Goal: Task Accomplishment & Management: Manage account settings

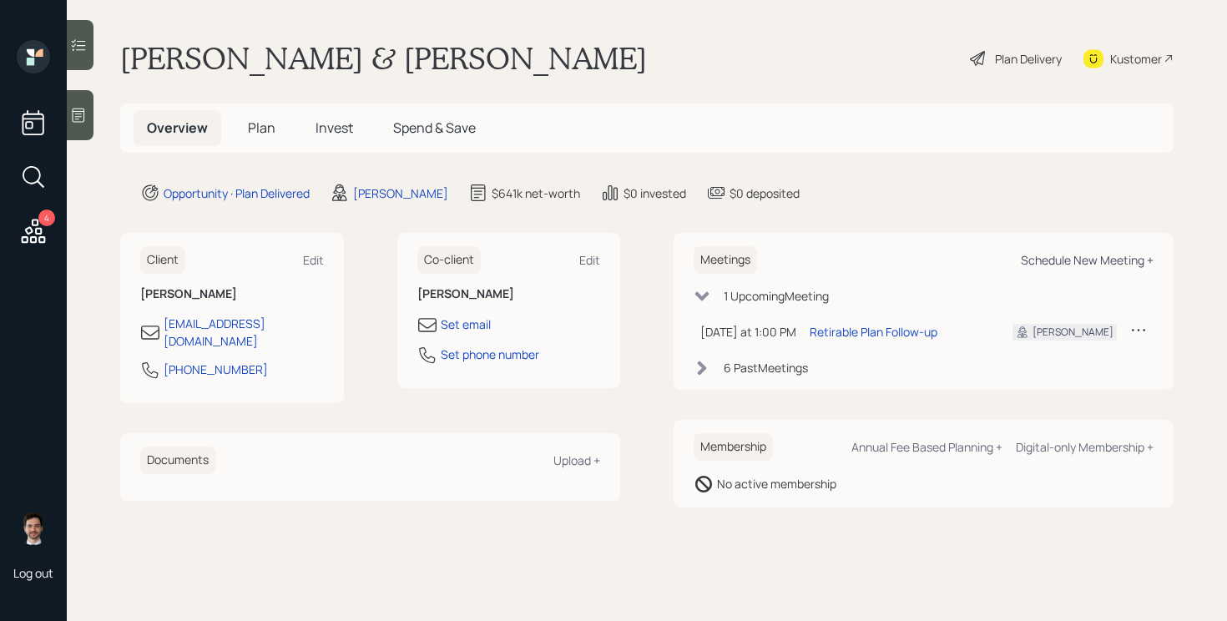
click at [1091, 260] on div "Schedule New Meeting +" at bounding box center [1087, 260] width 133 height 16
select select "ef6b64e1-8f62-4a74-b865-a7df4b35b836"
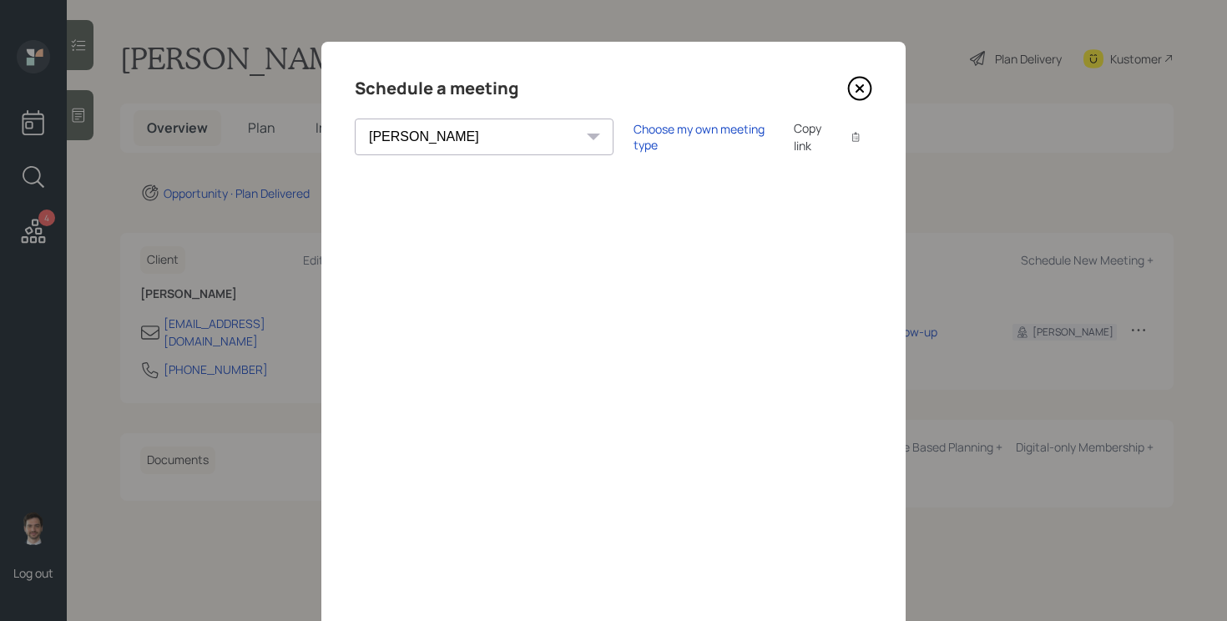
click at [868, 89] on icon at bounding box center [860, 88] width 25 height 25
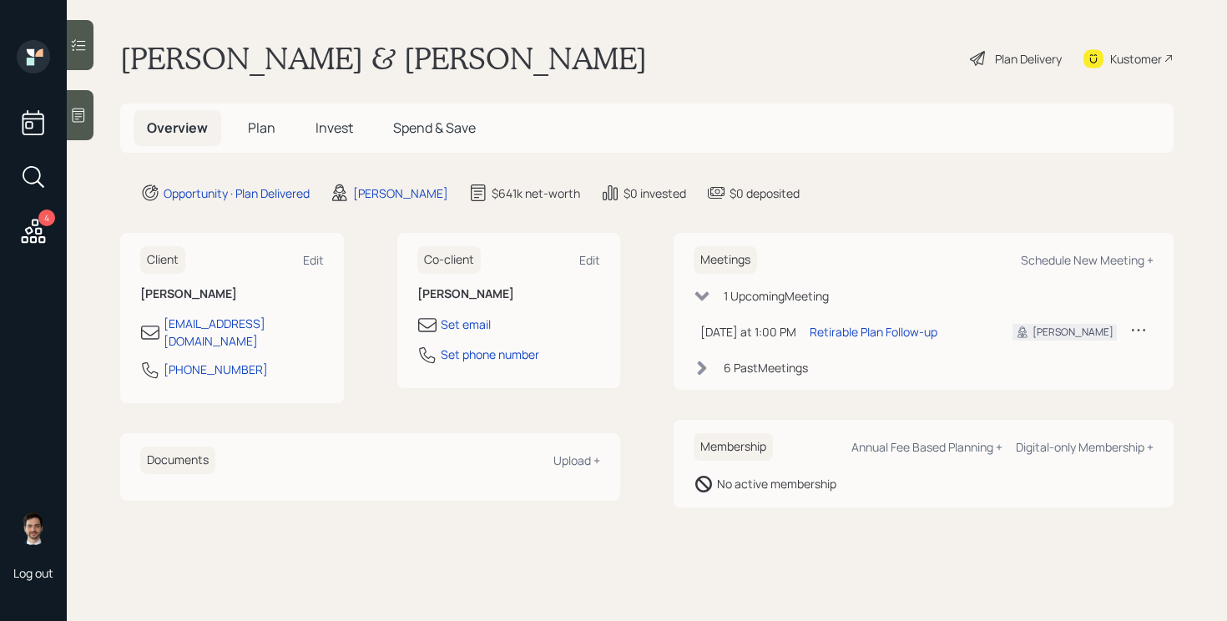
click at [33, 237] on icon at bounding box center [34, 231] width 24 height 24
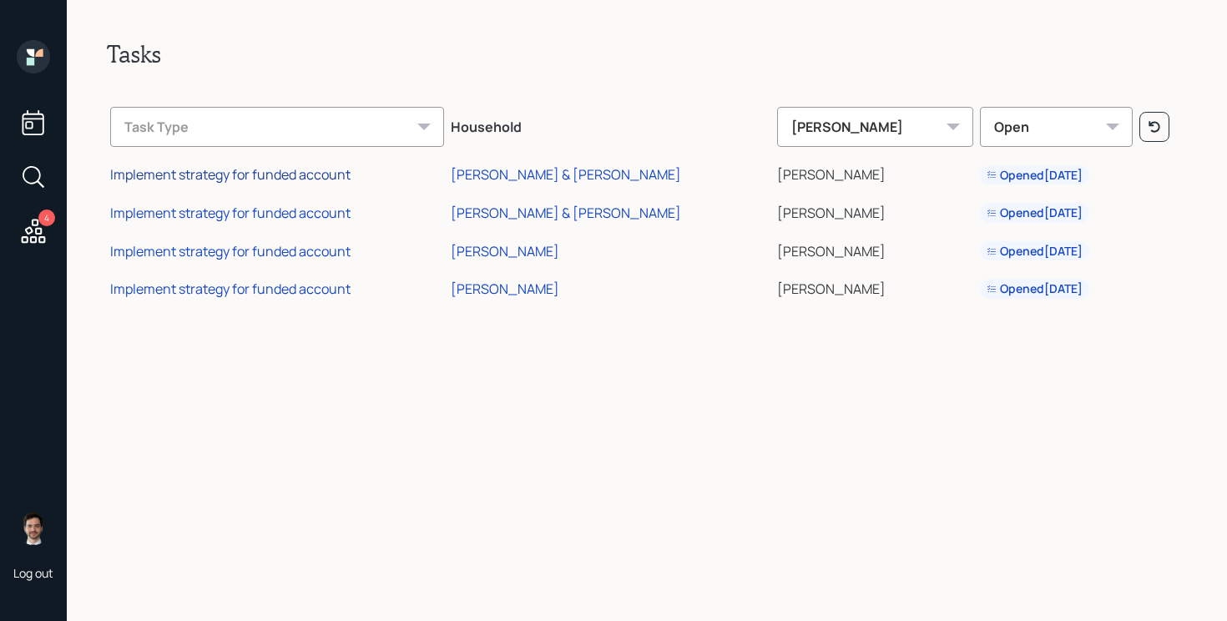
click at [263, 173] on div "Implement strategy for funded account" at bounding box center [230, 174] width 240 height 18
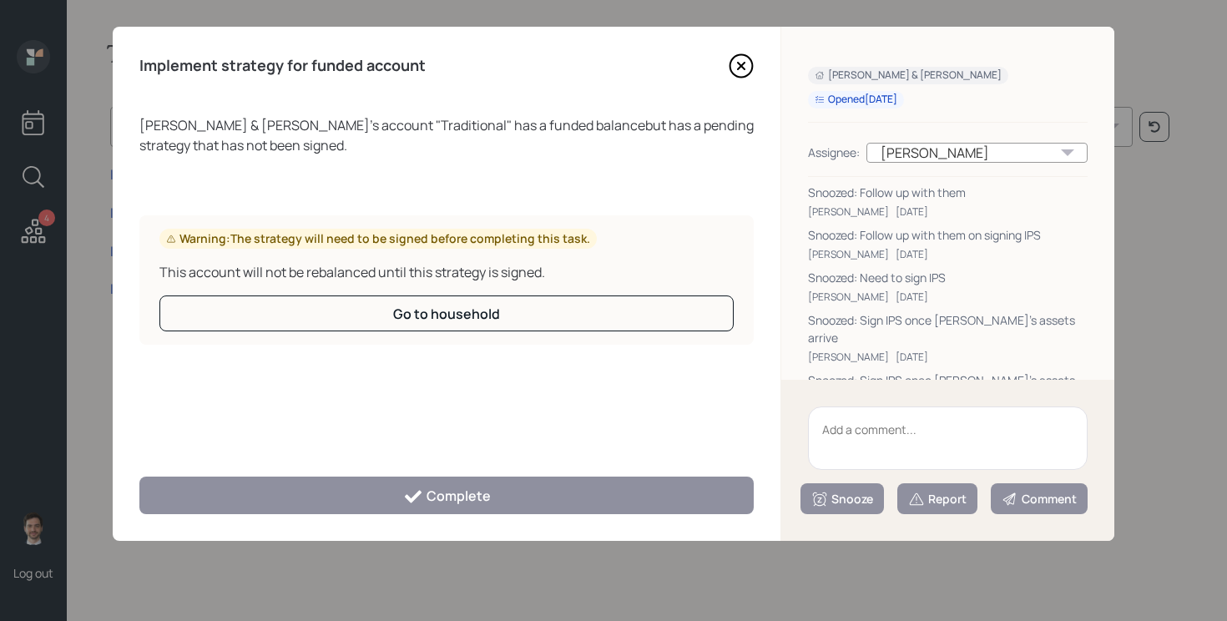
scroll to position [121, 0]
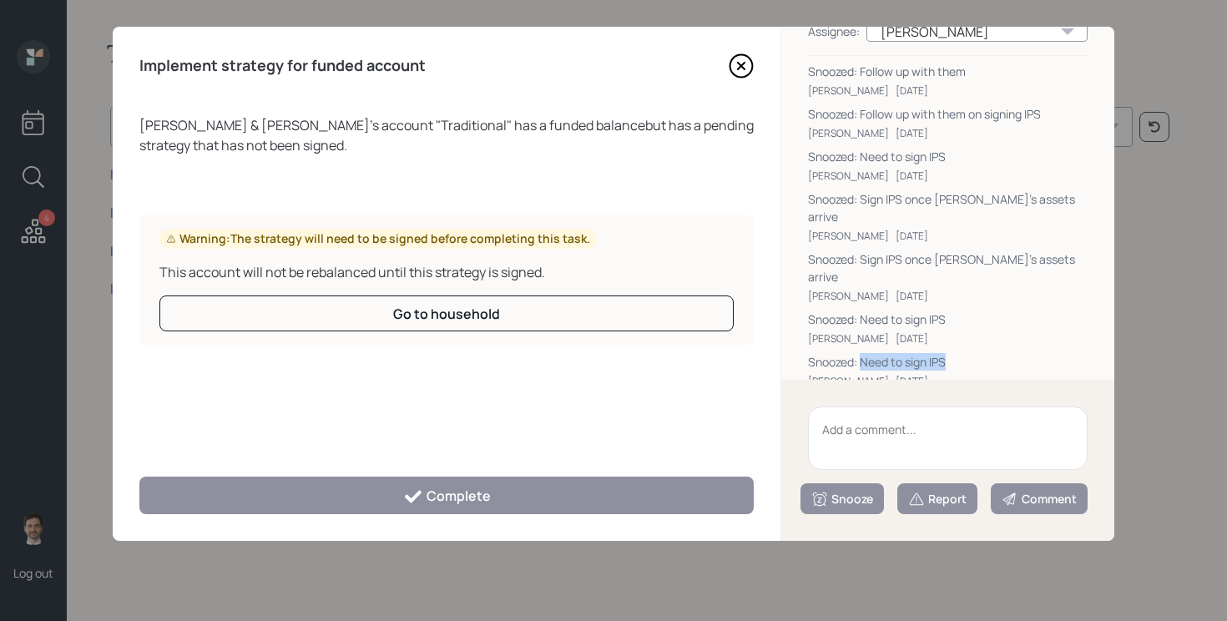
drag, startPoint x: 963, startPoint y: 322, endPoint x: 864, endPoint y: 330, distance: 98.8
click at [864, 353] on div "Snoozed: Need to sign IPS" at bounding box center [948, 362] width 280 height 18
copy div "Need to sign IPS"
click at [936, 451] on textarea at bounding box center [948, 438] width 280 height 63
click at [877, 447] on textarea at bounding box center [948, 438] width 280 height 63
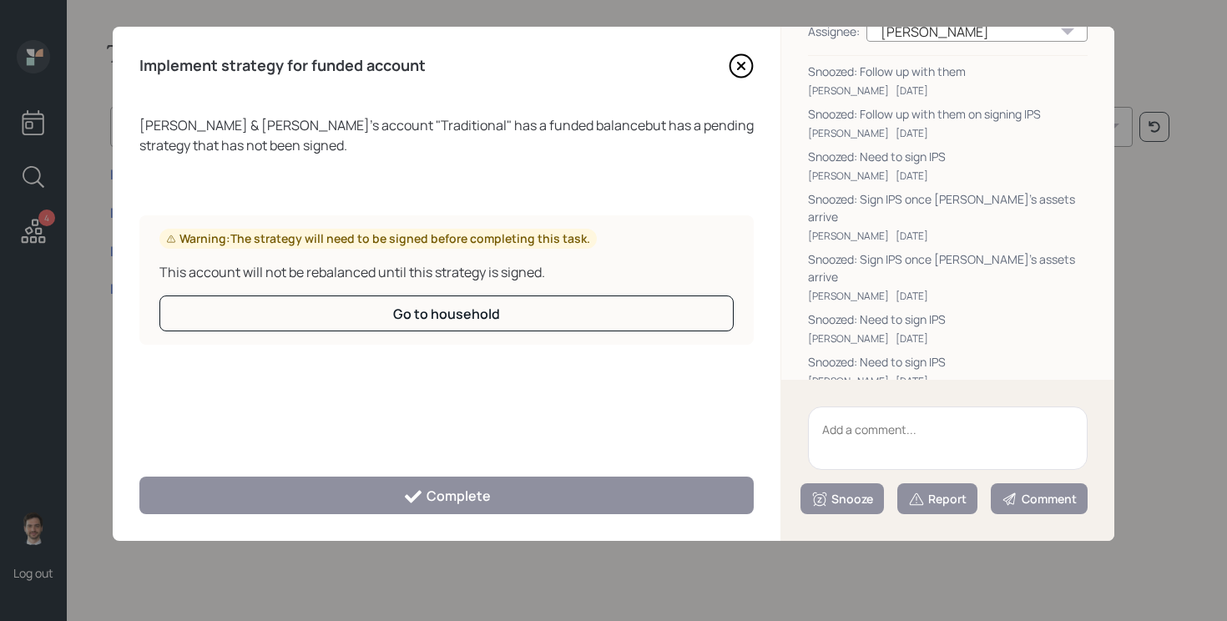
paste textarea "Need to sign IPS"
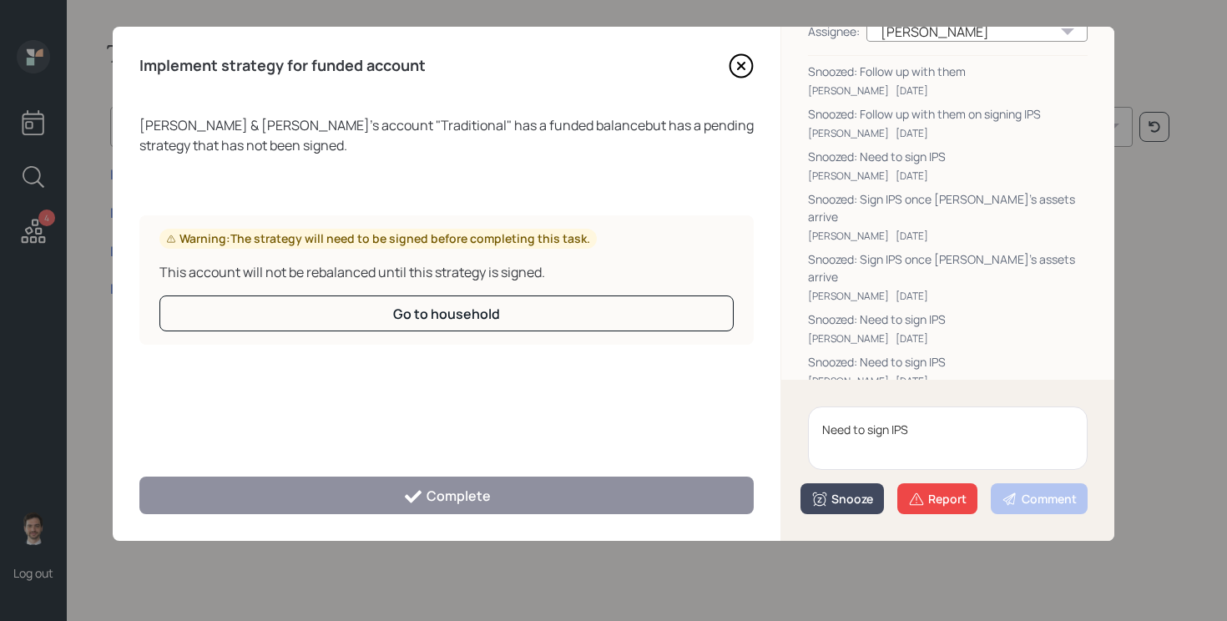
type textarea "Need to sign IPS"
click at [850, 509] on button "Snooze" at bounding box center [842, 498] width 83 height 31
click at [866, 382] on button "3 days" at bounding box center [843, 396] width 82 height 33
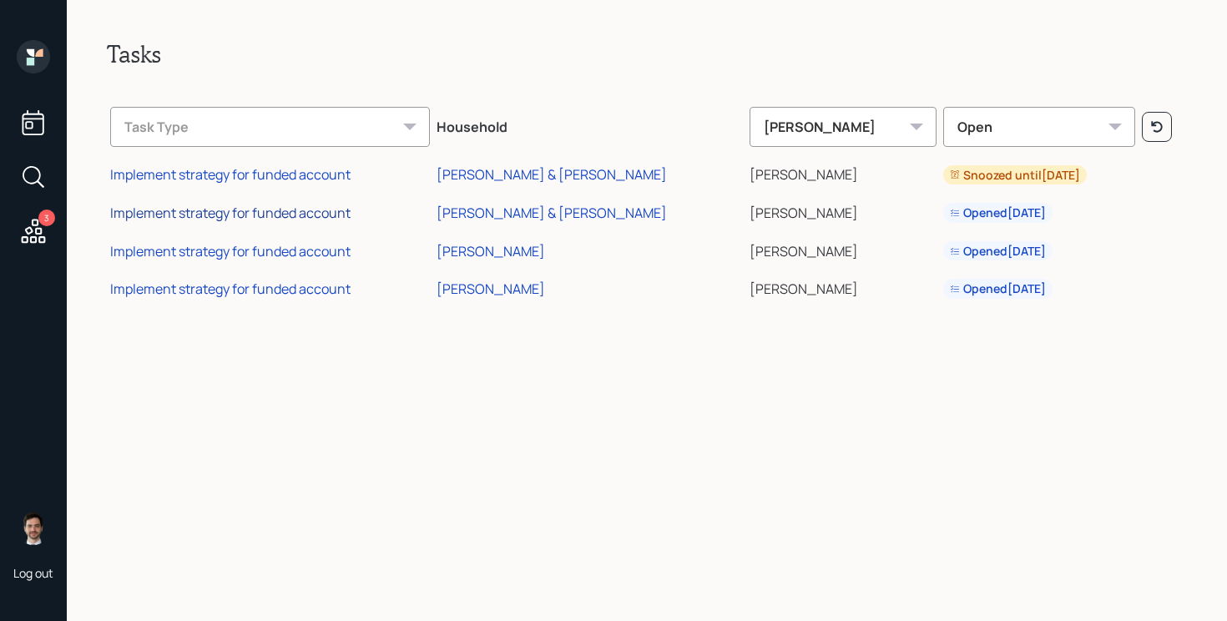
click at [254, 212] on div "Implement strategy for funded account" at bounding box center [230, 213] width 240 height 18
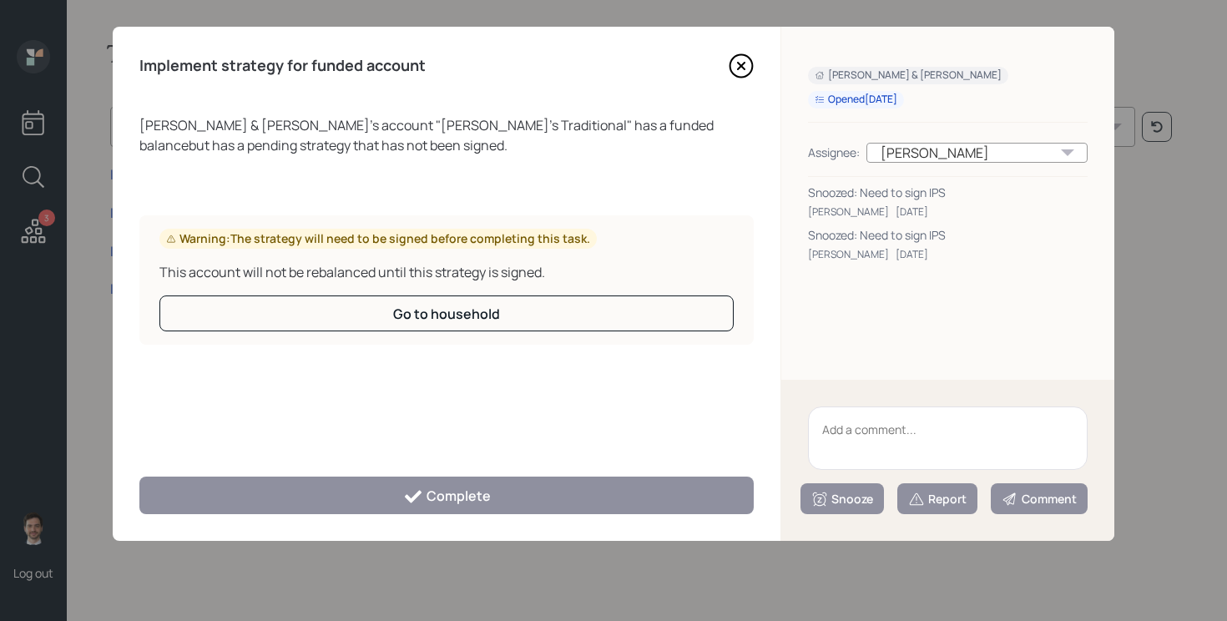
click at [866, 450] on textarea at bounding box center [948, 438] width 280 height 63
paste textarea "Need to sign IPS"
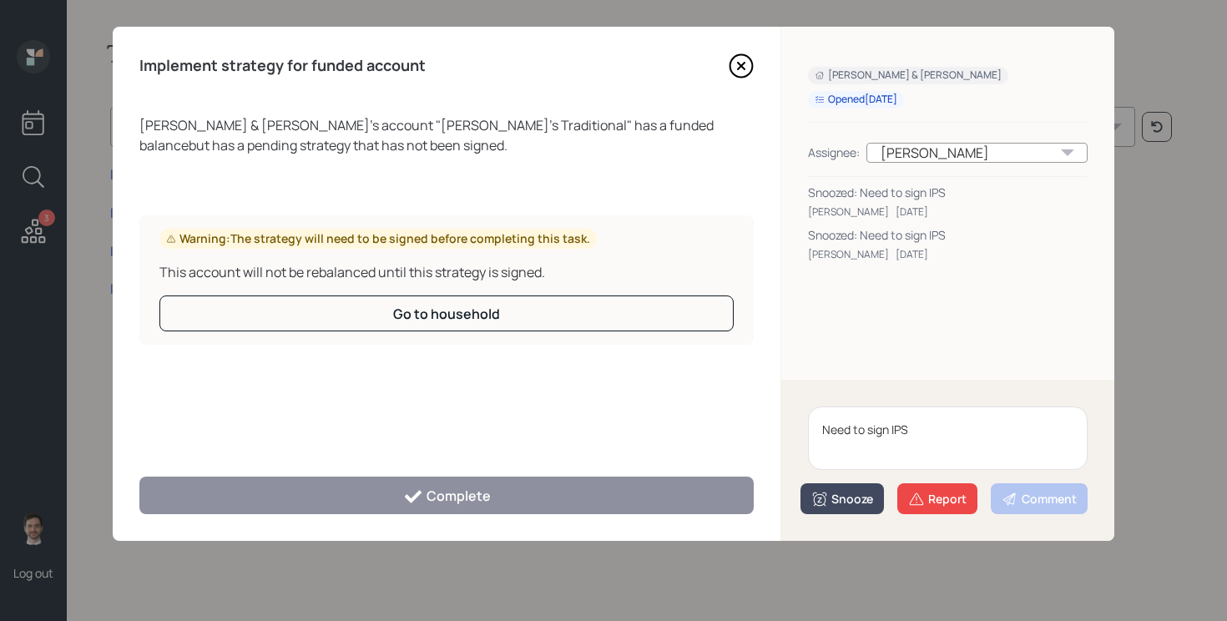
type textarea "Need to sign IPS"
click at [844, 491] on div "Snooze" at bounding box center [843, 499] width 62 height 17
click at [839, 400] on button "3 days" at bounding box center [843, 396] width 82 height 33
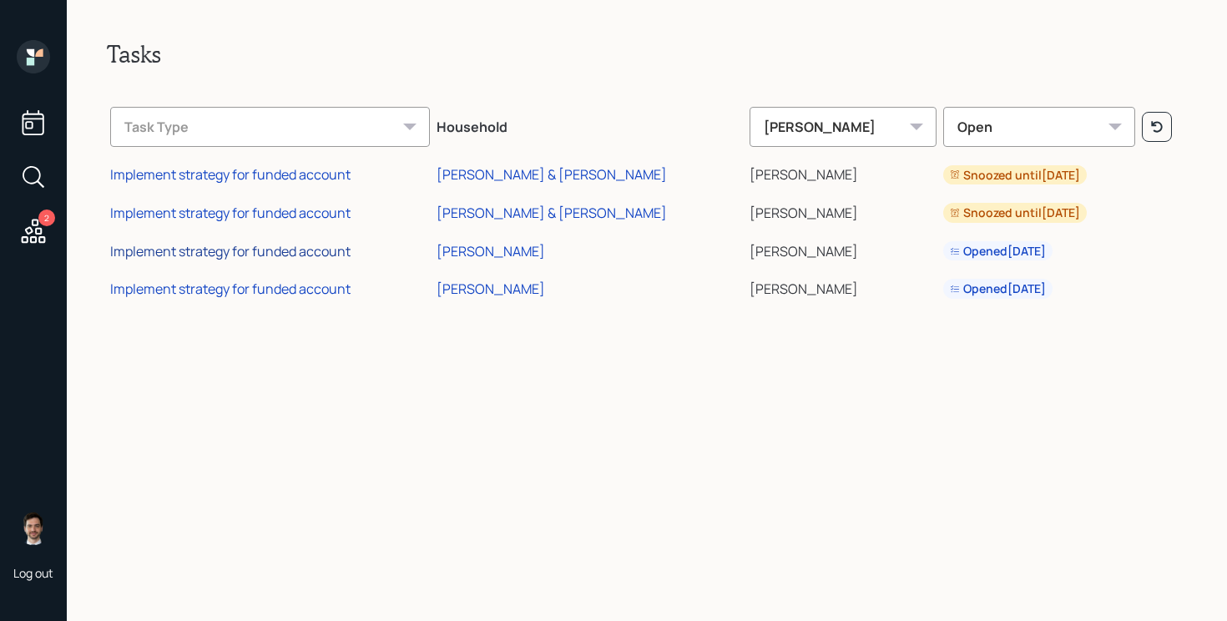
click at [250, 253] on div "Implement strategy for funded account" at bounding box center [230, 251] width 240 height 18
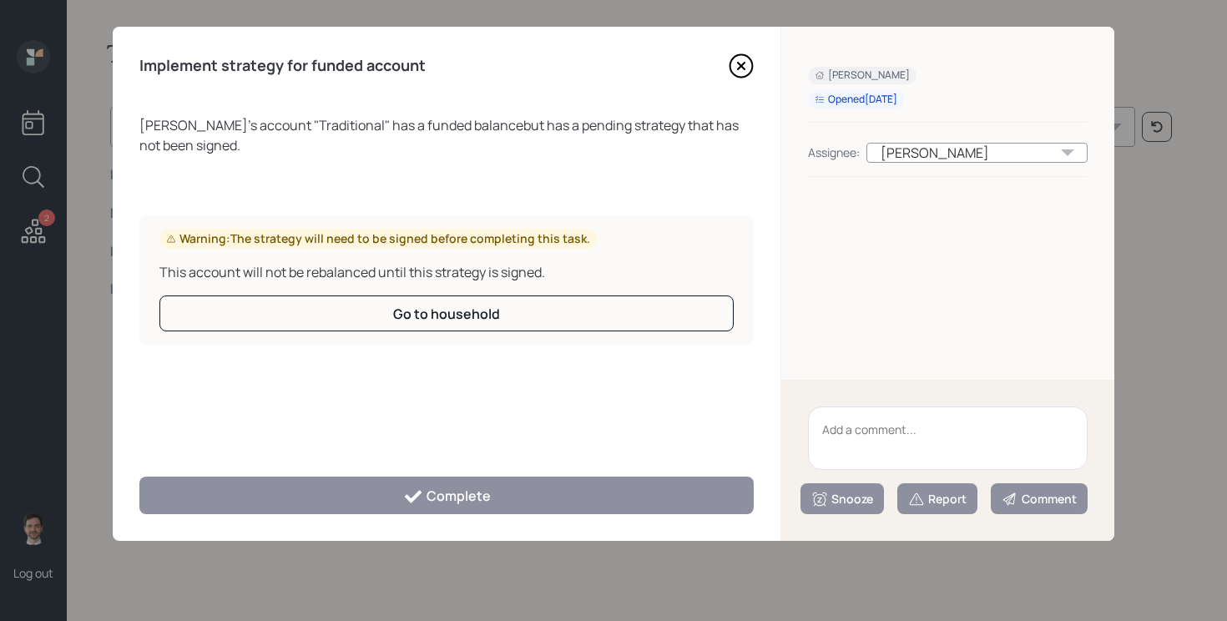
click at [883, 423] on textarea at bounding box center [948, 438] width 280 height 63
paste textarea "Need to sign IPS"
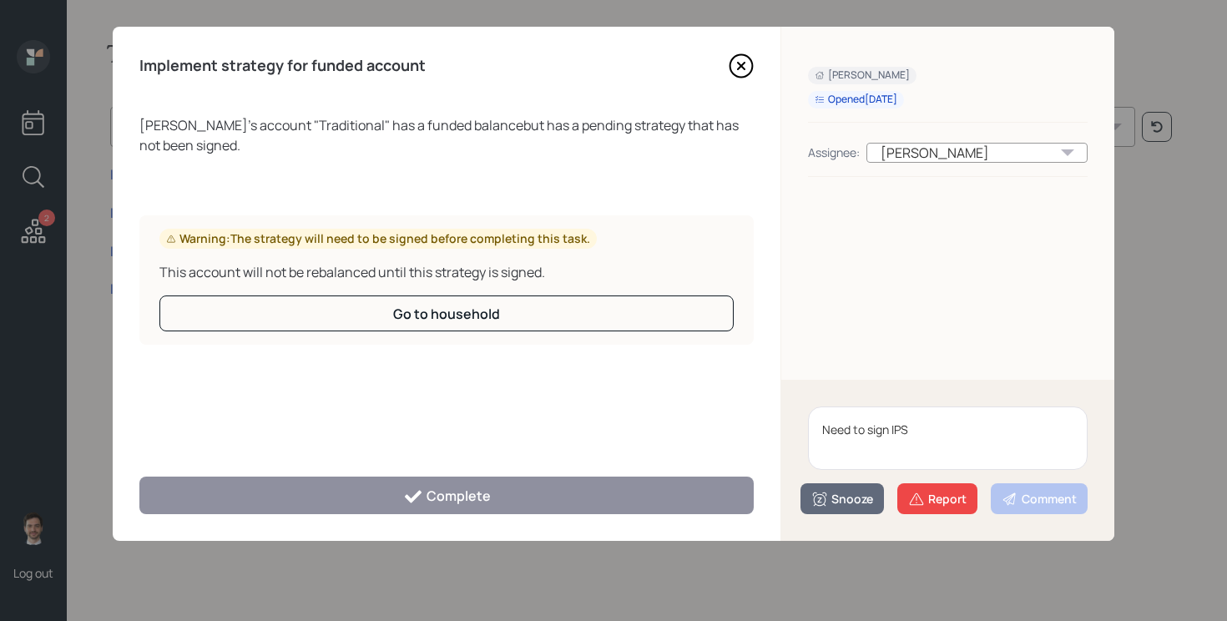
type textarea "Need to sign IPS"
click at [825, 521] on div "Need to sign IPS Snooze Report Comment" at bounding box center [948, 460] width 333 height 161
click at [838, 501] on div "Snooze" at bounding box center [843, 499] width 62 height 17
click at [847, 397] on button "3 days" at bounding box center [843, 396] width 82 height 33
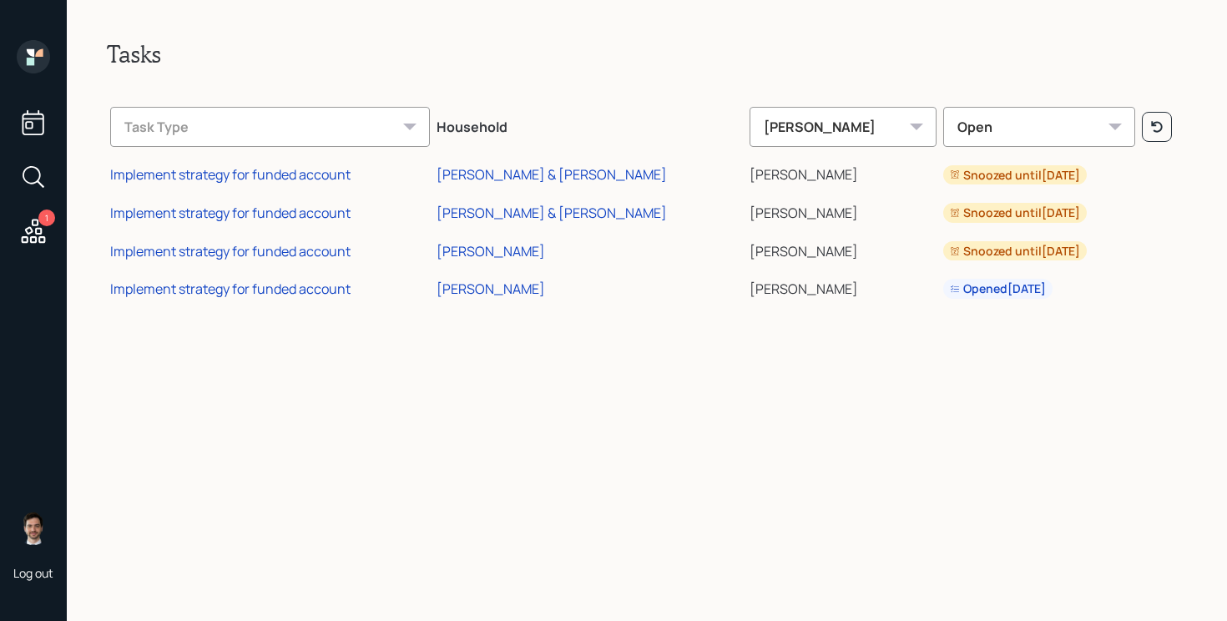
click at [250, 275] on td "Implement strategy for funded account" at bounding box center [270, 286] width 326 height 38
click at [244, 286] on div "Implement strategy for funded account" at bounding box center [230, 289] width 240 height 18
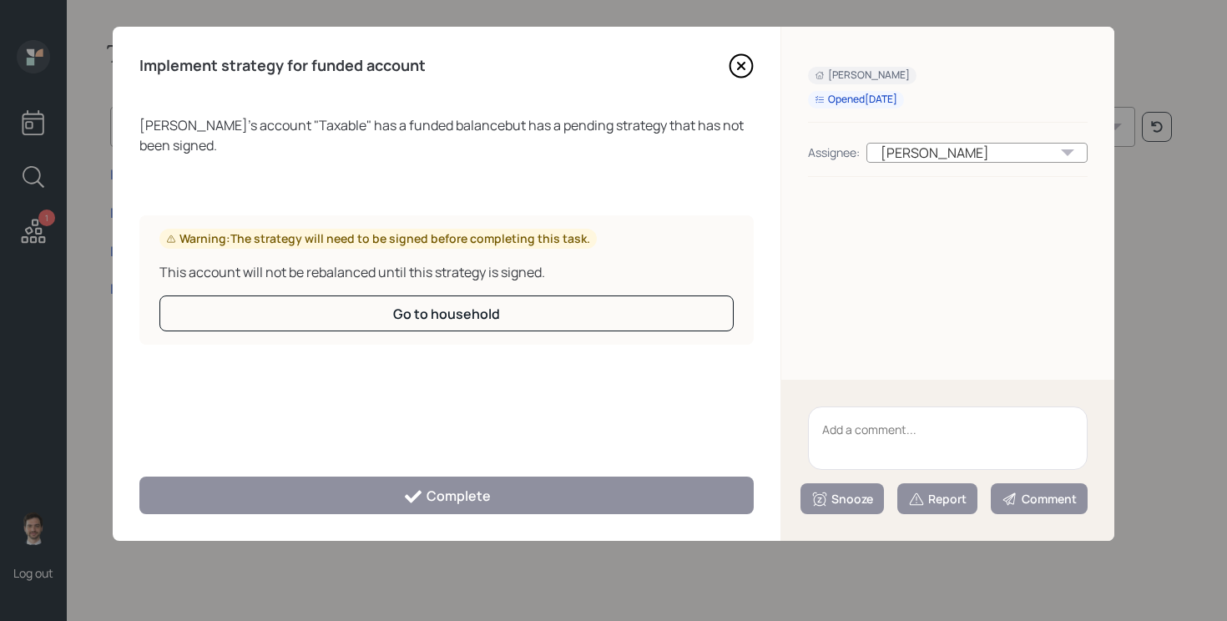
click at [972, 438] on textarea at bounding box center [948, 438] width 280 height 63
paste textarea "Need to sign IPS"
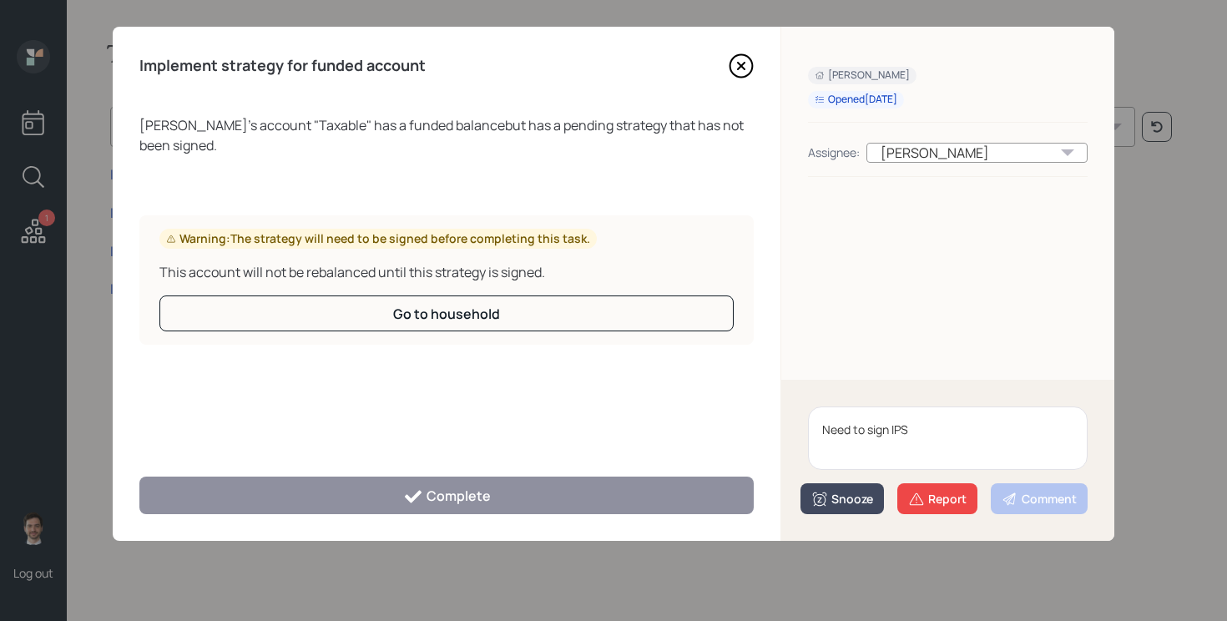
type textarea "Need to sign IPS"
click at [815, 492] on icon at bounding box center [820, 499] width 14 height 14
click at [840, 402] on button "3 days" at bounding box center [843, 396] width 82 height 33
